Goal: Task Accomplishment & Management: Complete application form

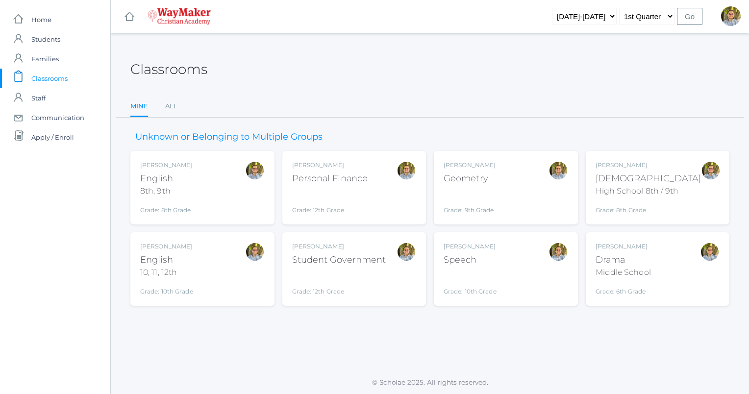
click at [545, 192] on div "Kylen Braileanu Geometry Grade: 9th Grade GEOM" at bounding box center [506, 188] width 124 height 54
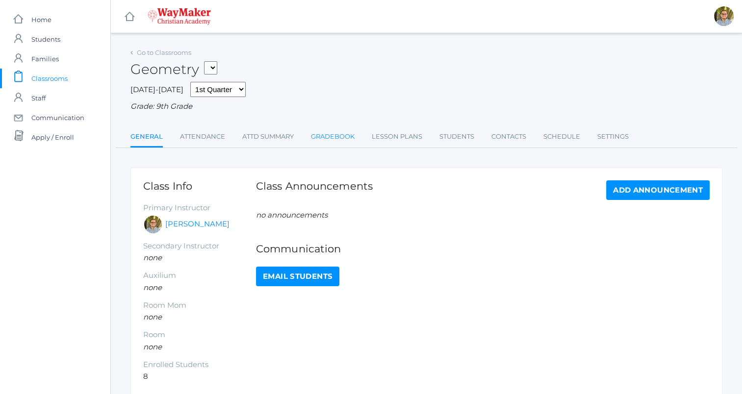
click at [327, 142] on link "Gradebook" at bounding box center [333, 137] width 44 height 20
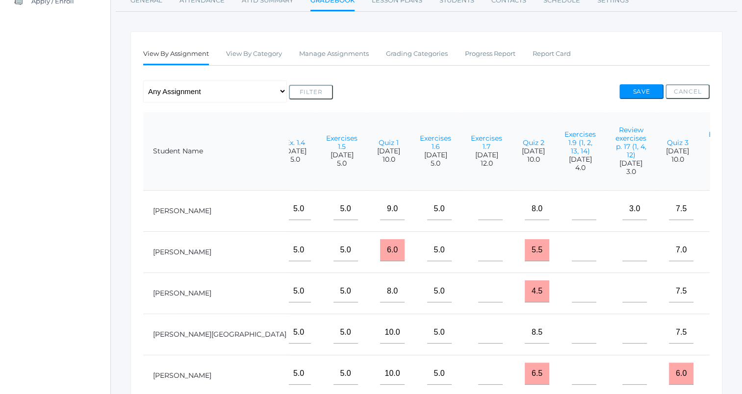
scroll to position [118, 0]
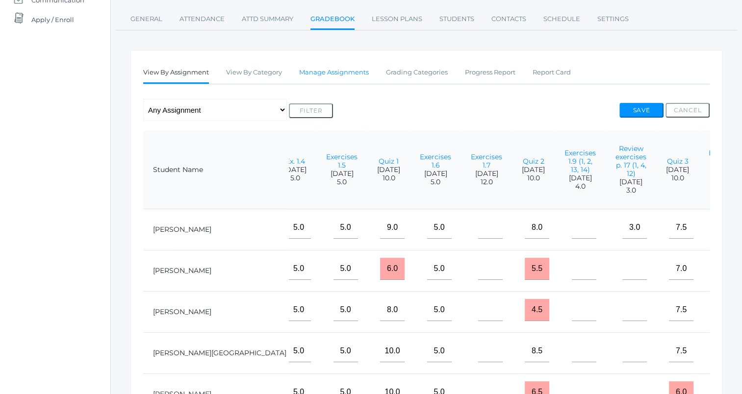
click at [350, 78] on link "Manage Assignments" at bounding box center [334, 73] width 70 height 20
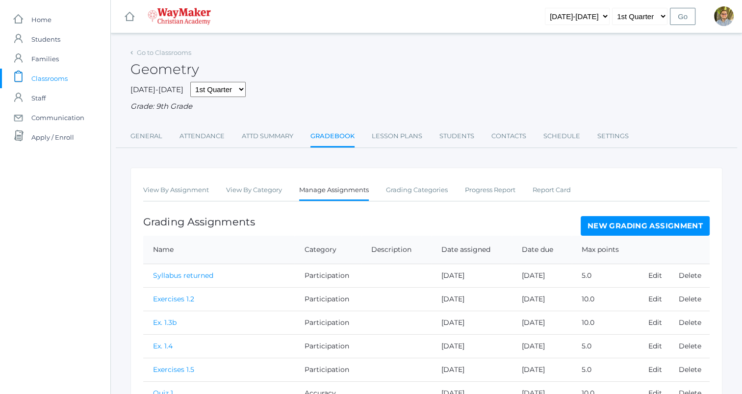
click at [610, 216] on link "New Grading Assignment" at bounding box center [644, 226] width 129 height 20
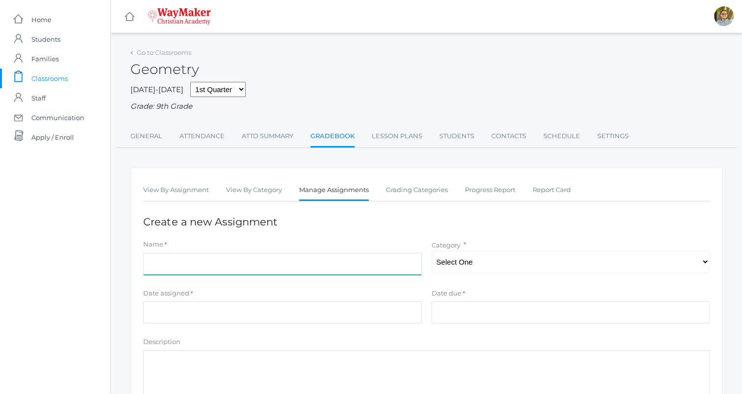
click at [295, 261] on input "Name" at bounding box center [282, 264] width 278 height 22
type input "Quiz 4"
click at [553, 266] on select "Select One Participation Accuracy" at bounding box center [570, 262] width 278 height 22
select select "1139"
click at [431, 251] on select "Select One Participation Accuracy" at bounding box center [570, 262] width 278 height 22
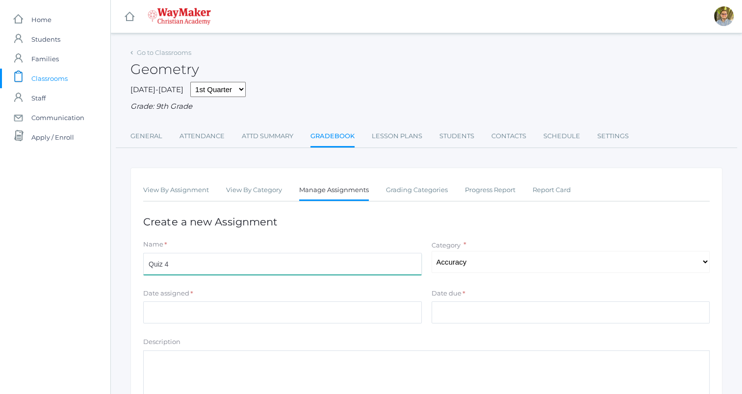
click at [338, 264] on input "Quiz 4" at bounding box center [282, 264] width 278 height 22
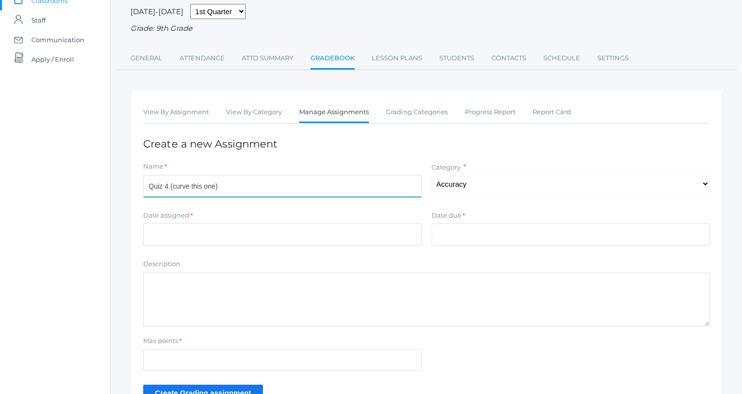
scroll to position [78, 0]
type input "Quiz 4 (curve this one)"
click at [324, 235] on input "Date assigned" at bounding box center [282, 234] width 278 height 22
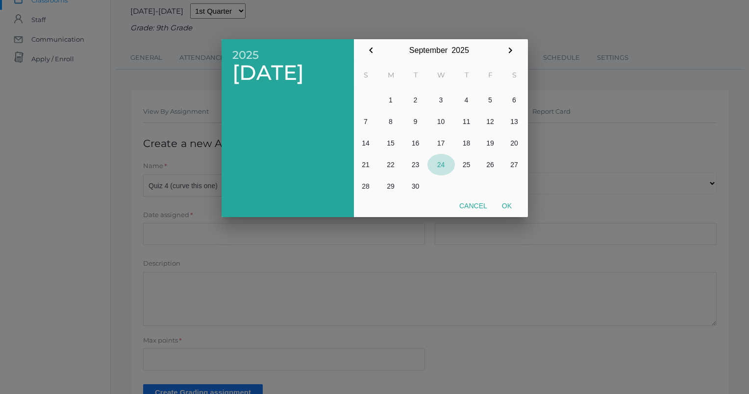
click at [443, 170] on button "24" at bounding box center [440, 165] width 27 height 22
click at [510, 208] on button "Ok" at bounding box center [507, 206] width 25 height 18
type input "[DATE]"
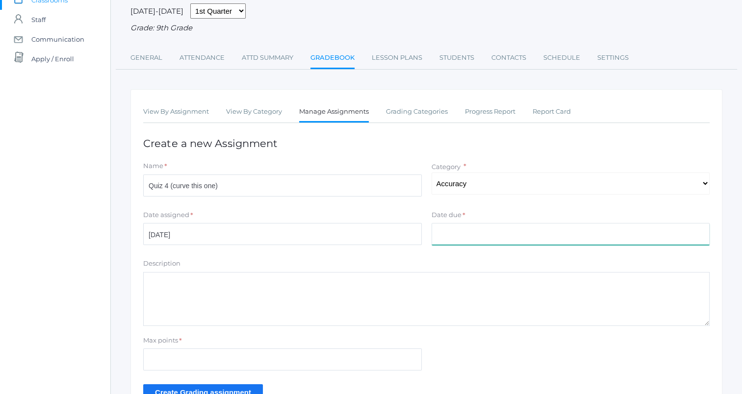
click at [499, 237] on input "Date due" at bounding box center [570, 234] width 278 height 22
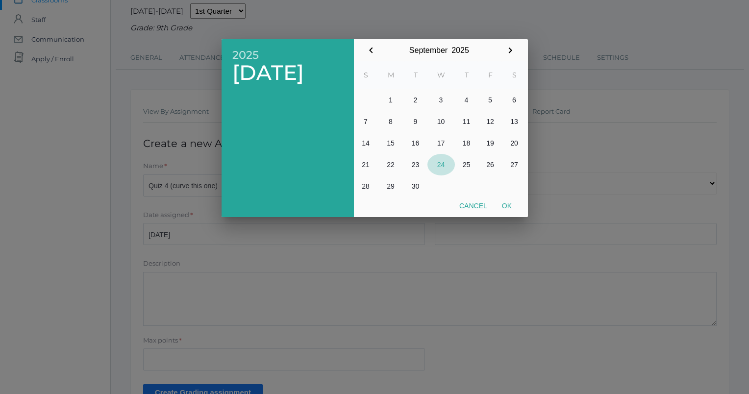
click at [443, 163] on button "24" at bounding box center [440, 165] width 27 height 22
click at [505, 204] on button "Ok" at bounding box center [507, 206] width 25 height 18
type input "[DATE]"
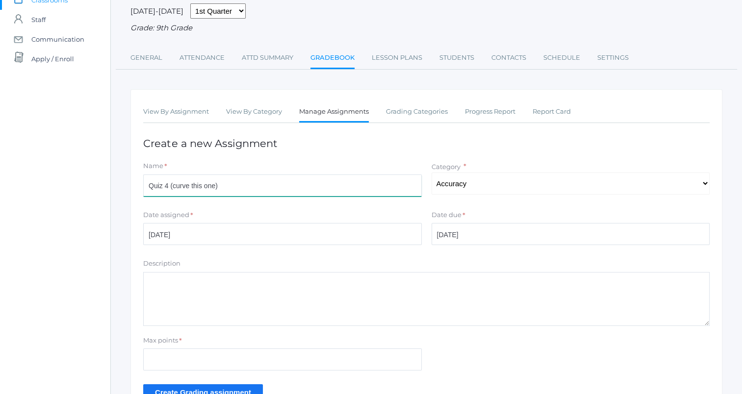
click at [213, 183] on input "Quiz 4 (curve this one)" at bounding box center [282, 185] width 278 height 22
type input "Quiz 4"
click at [300, 301] on textarea "Description" at bounding box center [426, 299] width 566 height 54
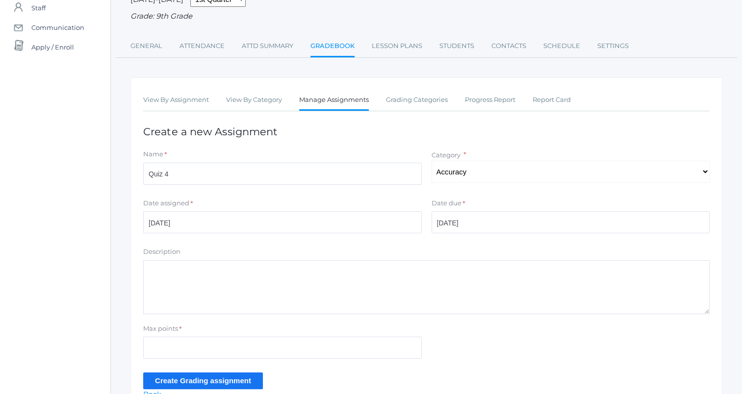
scroll to position [93, 0]
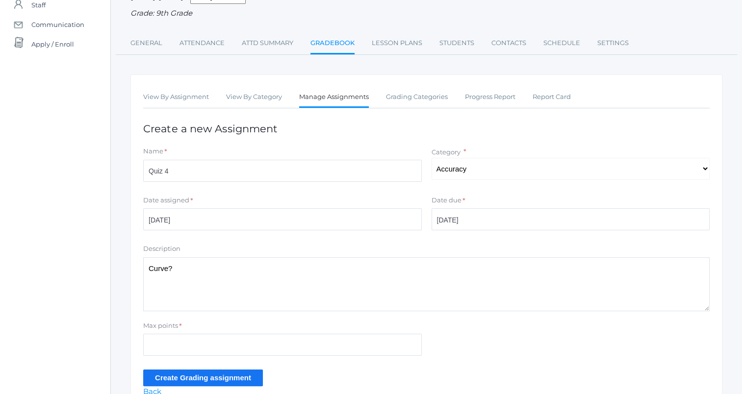
type textarea "Curve?"
click at [303, 346] on input "Max points" at bounding box center [282, 345] width 278 height 22
type input "10"
click at [239, 376] on input "Create Grading assignment" at bounding box center [203, 378] width 120 height 16
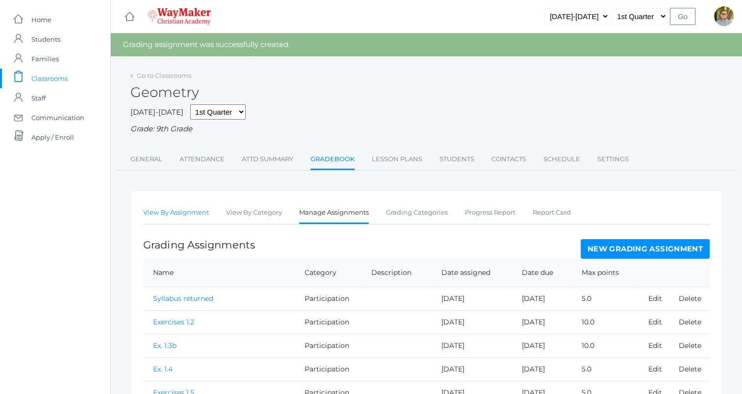
click at [183, 221] on link "View By Assignment" at bounding box center [176, 213] width 66 height 20
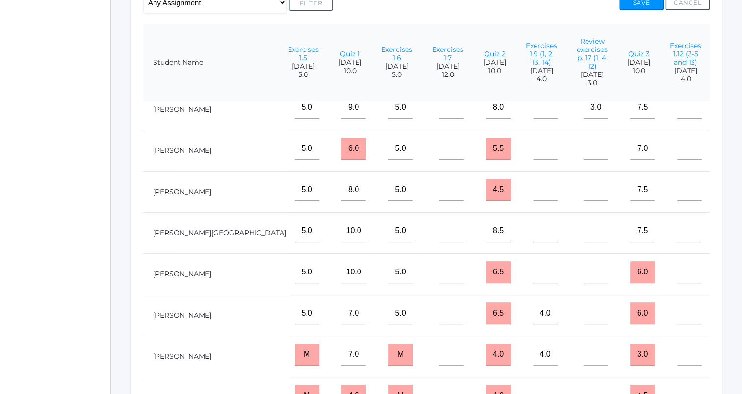
scroll to position [30, 286]
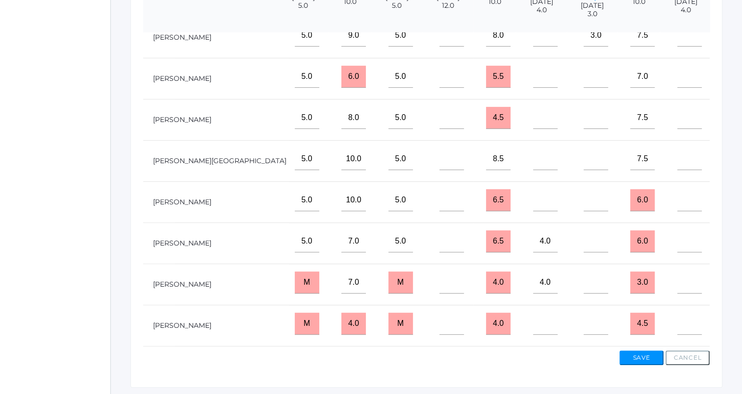
scroll to position [305, 0]
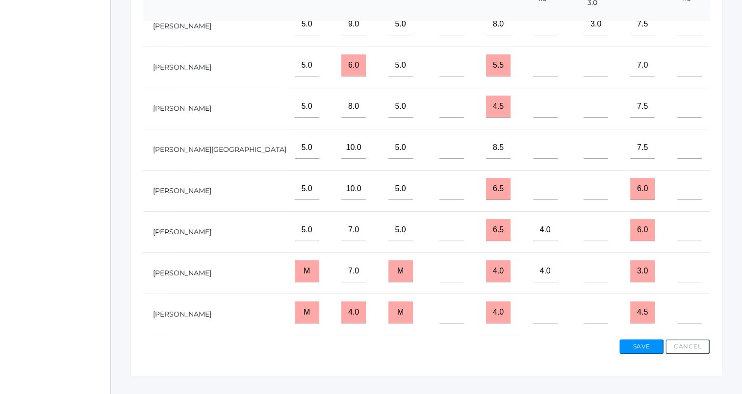
type input"] "4"
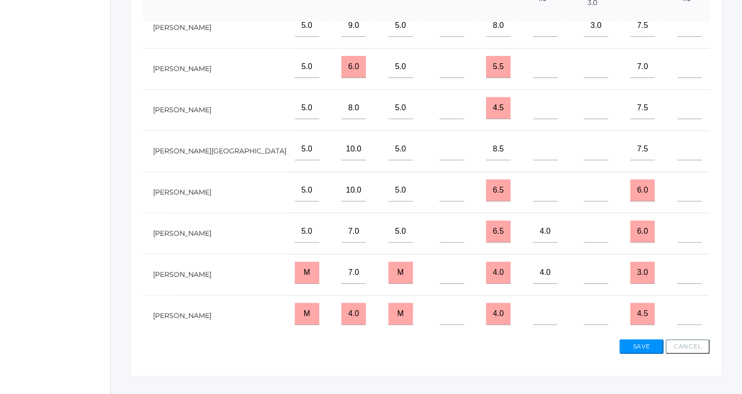
scroll to position [0, 286]
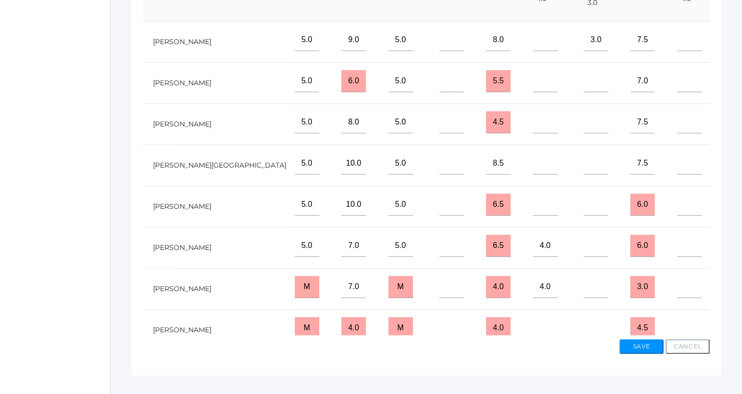
type input"] "1"
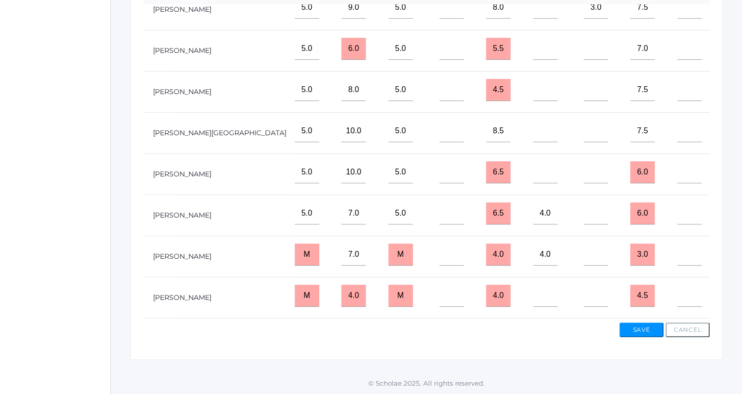
scroll to position [25, 286]
type input"] "4.5"
type input"] "4"
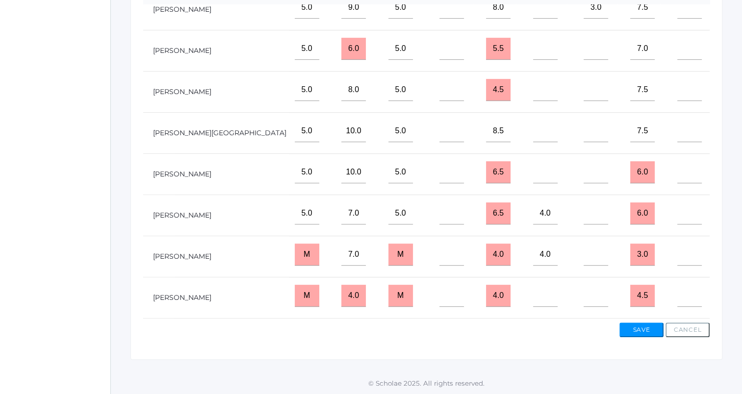
scroll to position [0, 286]
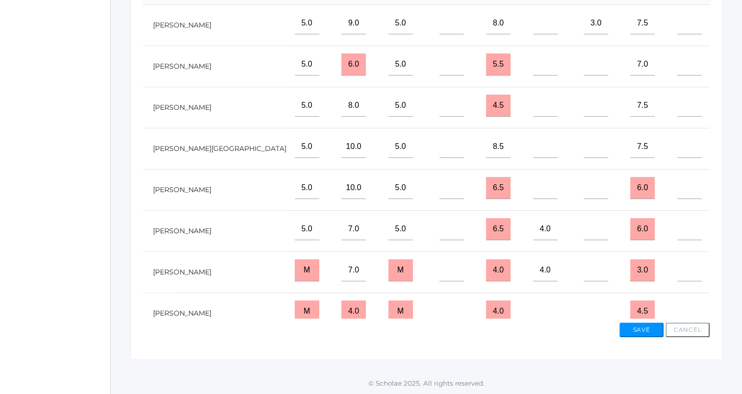
type input"] "4"
type input"] "6"
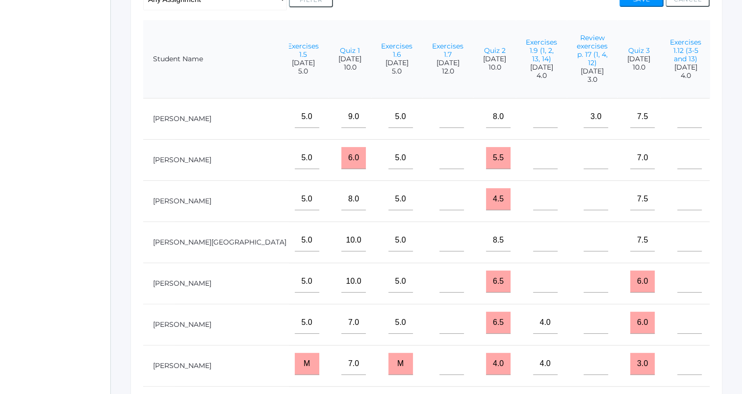
scroll to position [226, 0]
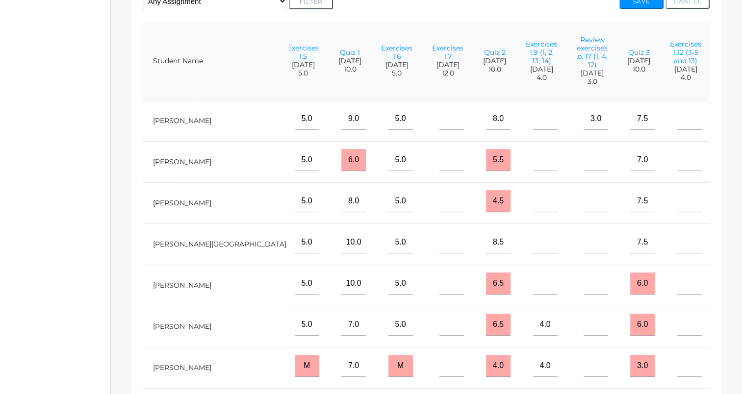
type input"] "3"
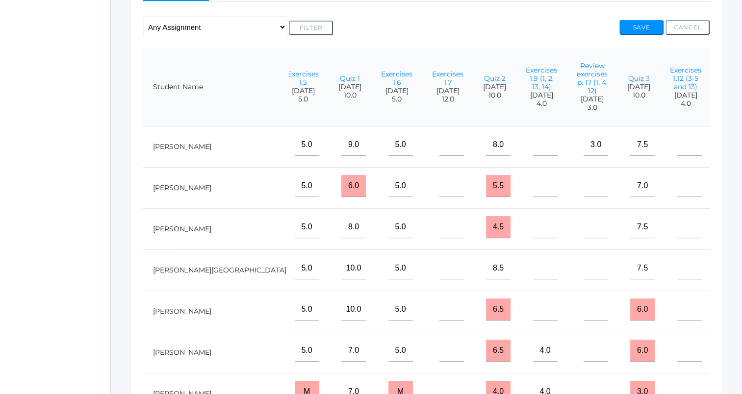
type input"] "6"
click at [629, 21] on button "Save" at bounding box center [641, 27] width 44 height 15
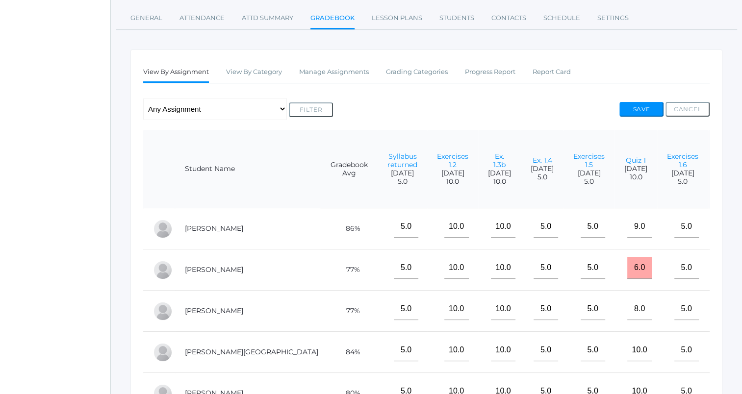
scroll to position [135, 0]
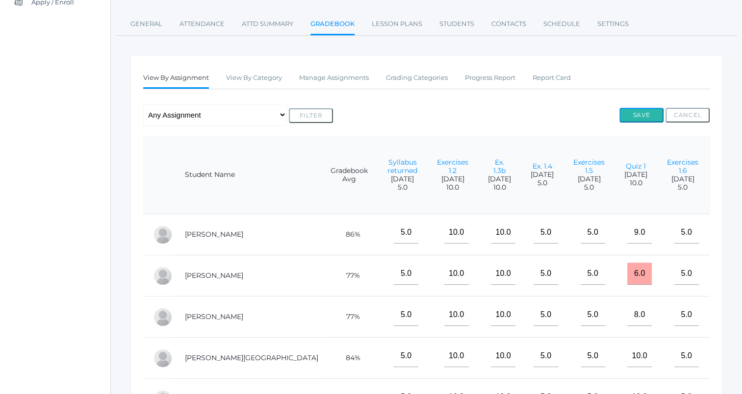
click at [649, 109] on button "Save" at bounding box center [641, 115] width 44 height 15
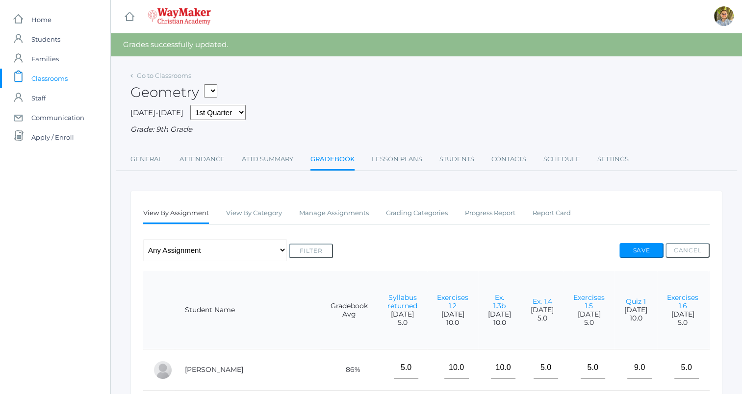
click at [62, 75] on span "Classrooms" at bounding box center [49, 79] width 36 height 20
